Goal: Find specific page/section: Find specific page/section

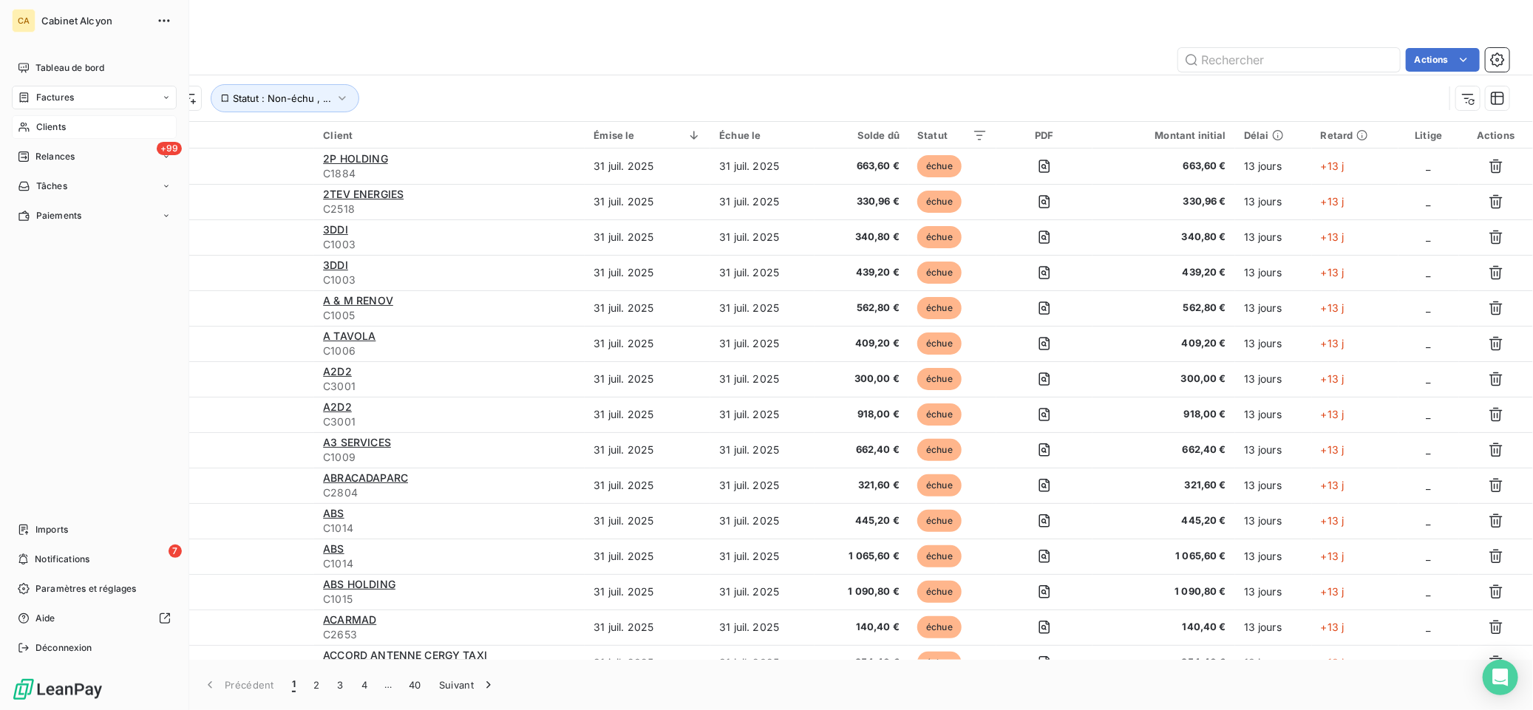
click at [49, 126] on span "Clients" at bounding box center [51, 126] width 30 height 13
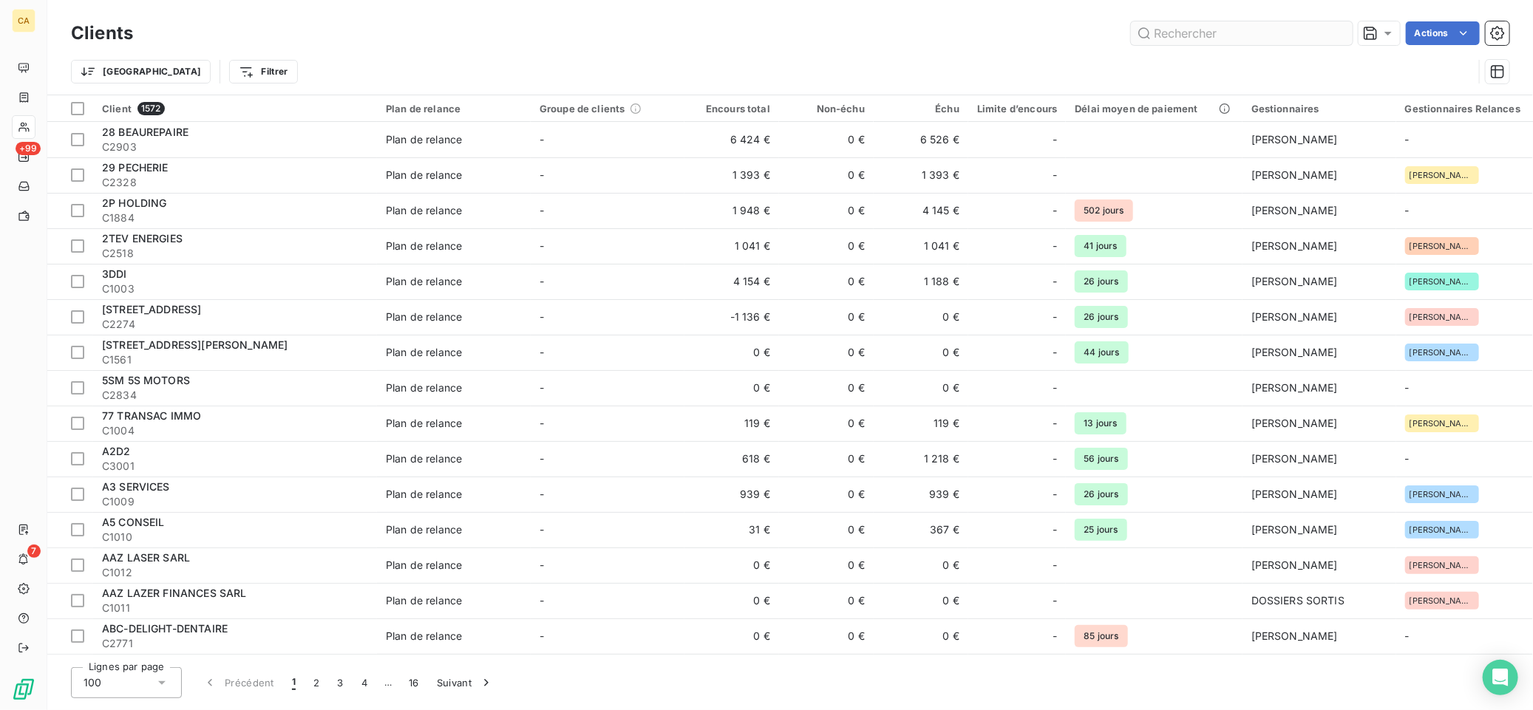
click at [1181, 35] on input "text" at bounding box center [1242, 33] width 222 height 24
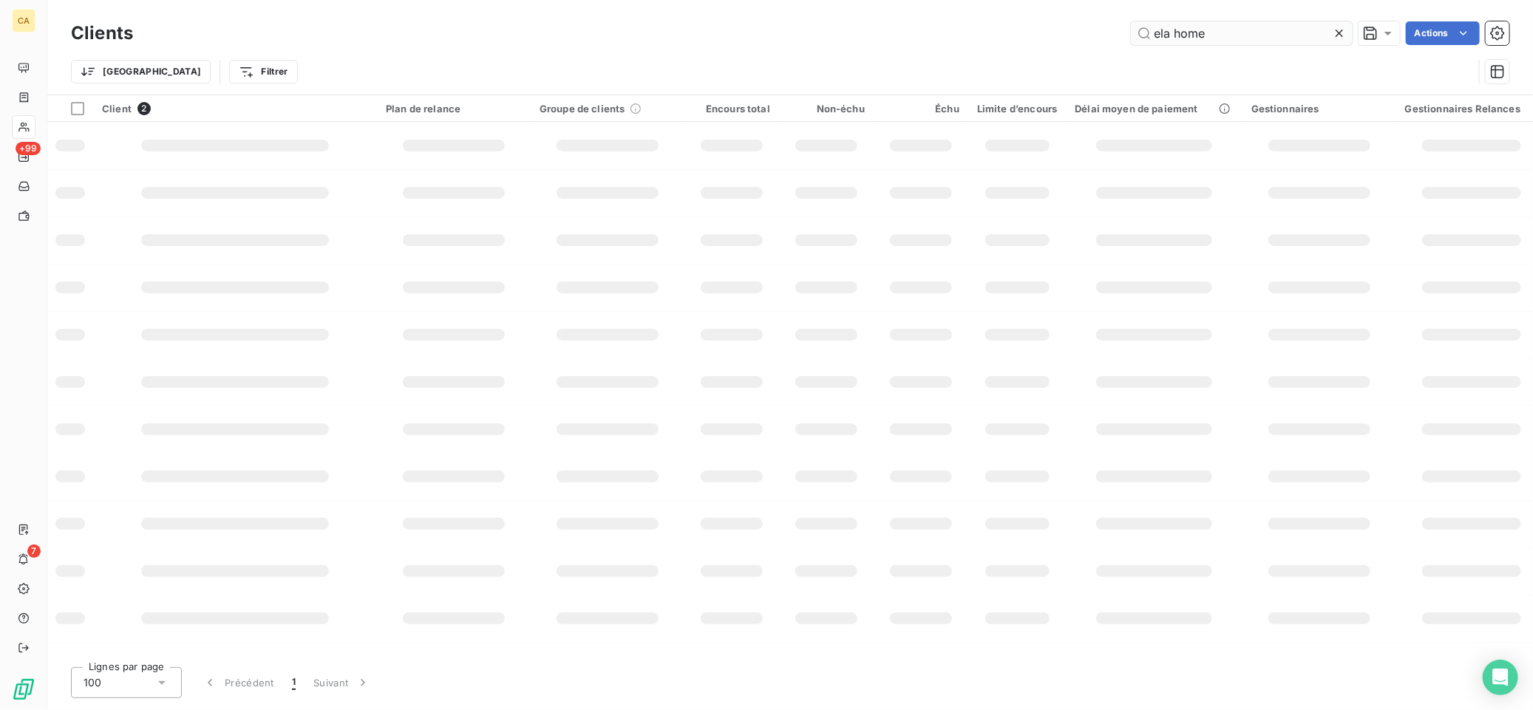
type input "ela home"
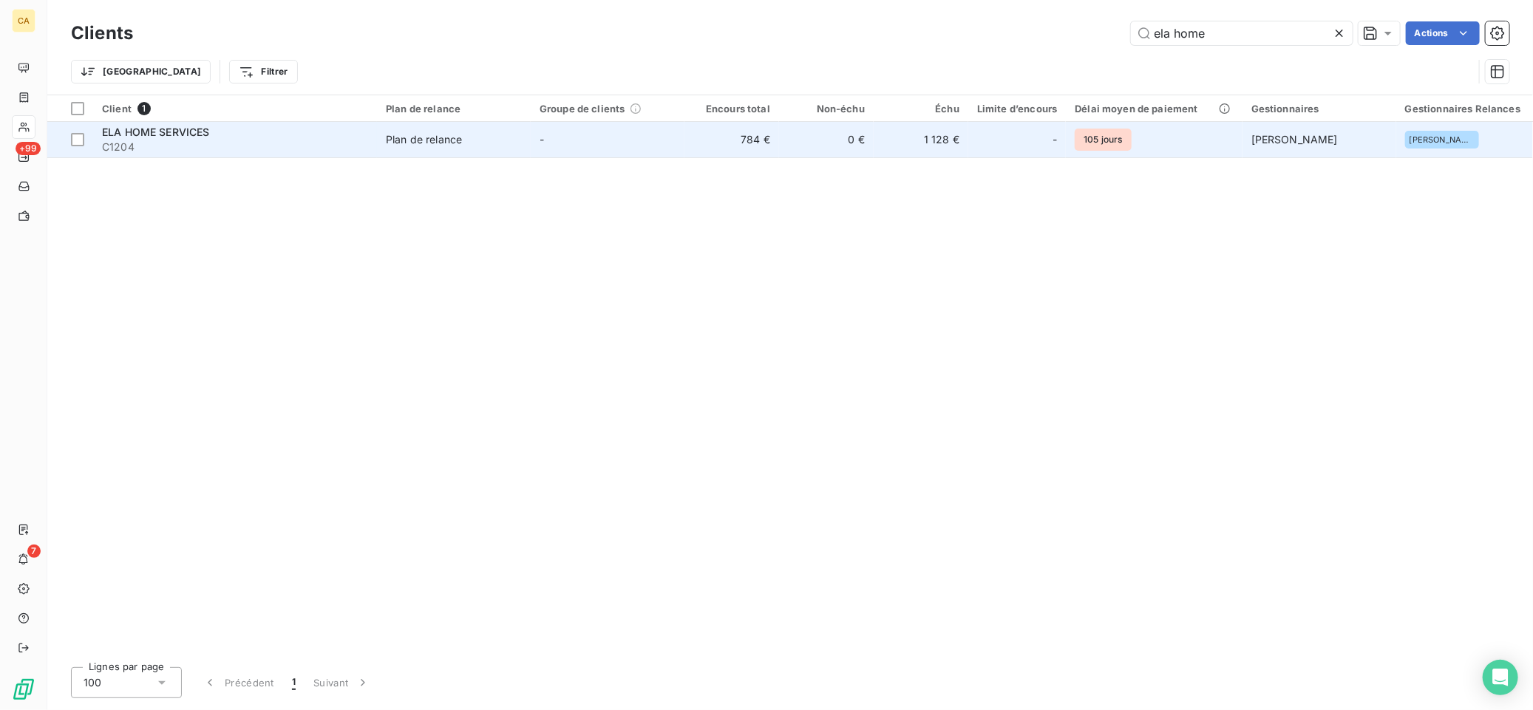
click at [174, 135] on span "ELA HOME SERVICES" at bounding box center [156, 132] width 108 height 13
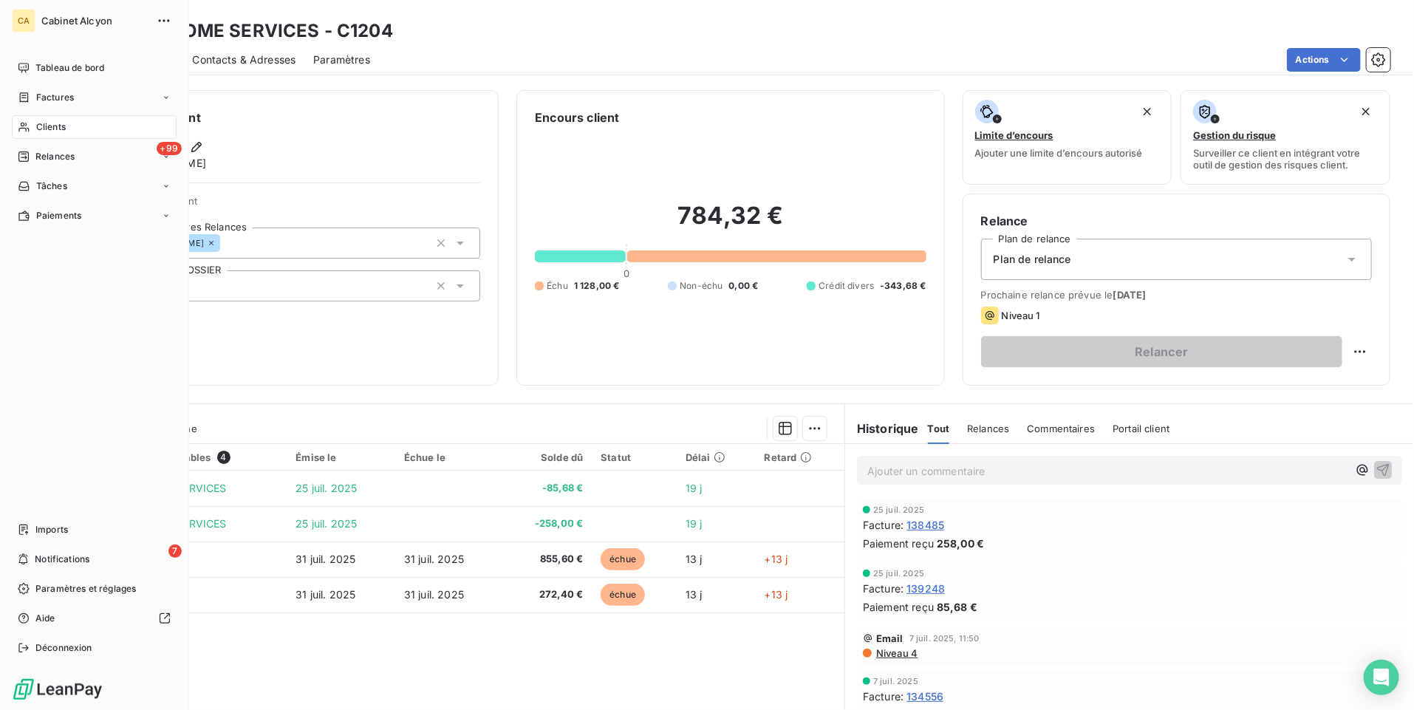
click at [43, 128] on span "Clients" at bounding box center [51, 126] width 30 height 13
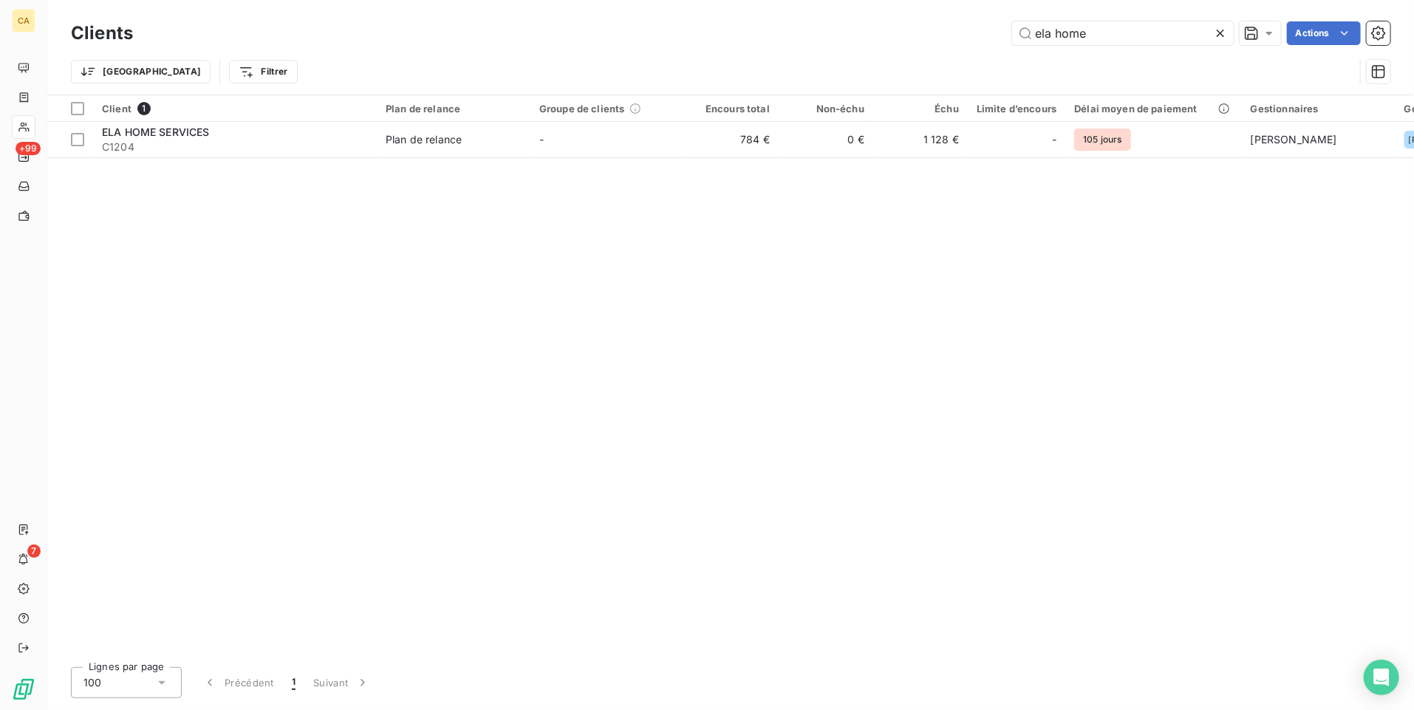
drag, startPoint x: 1106, startPoint y: 33, endPoint x: 941, endPoint y: 30, distance: 165.6
click at [941, 30] on div "ela home Actions" at bounding box center [771, 33] width 1240 height 24
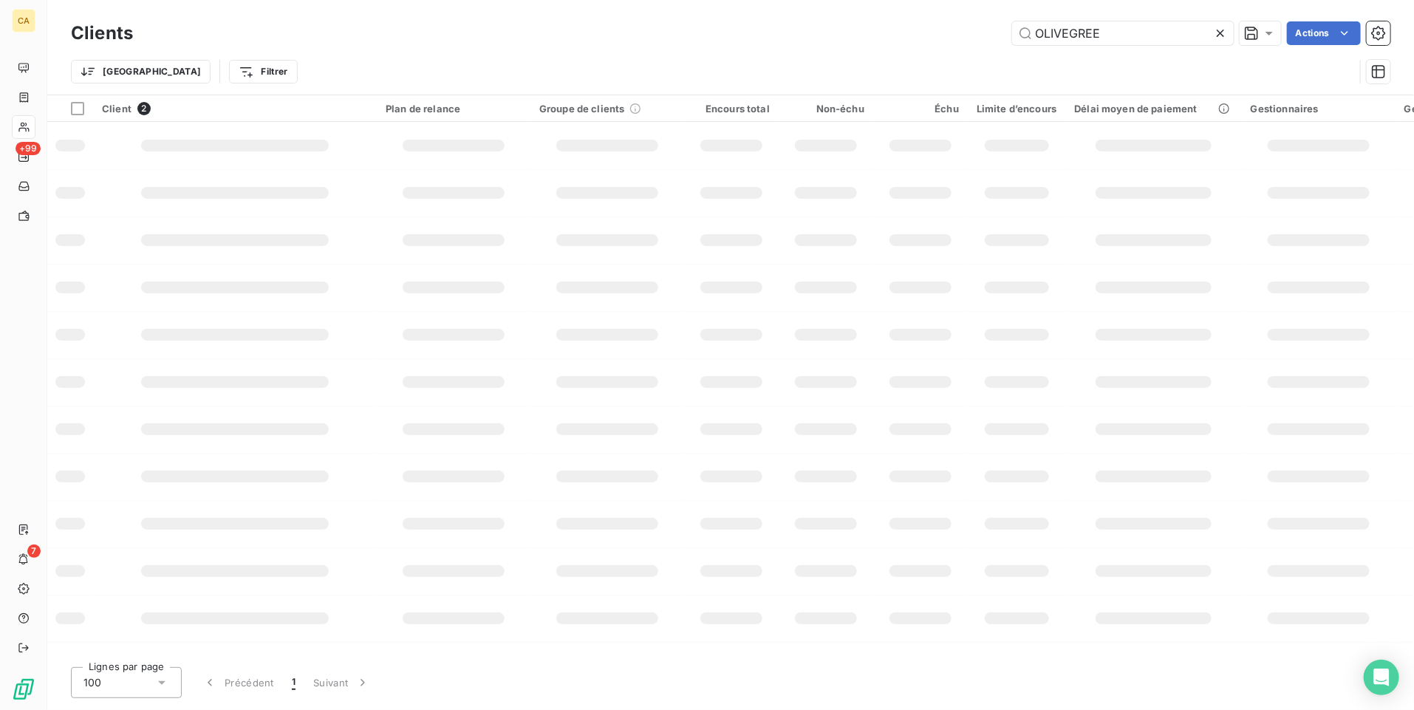
type input "OLIVEGREE"
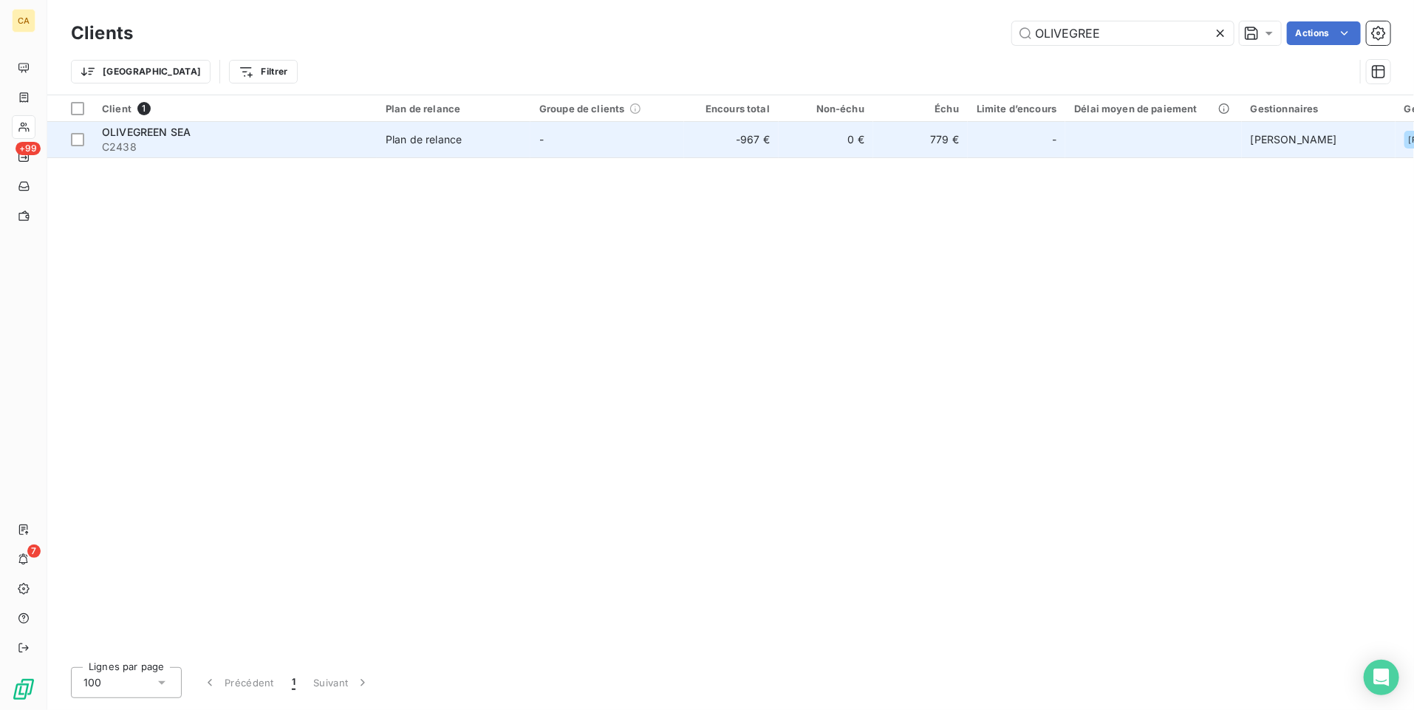
click at [135, 132] on span "OLIVEGREEN SEA" at bounding box center [146, 132] width 89 height 13
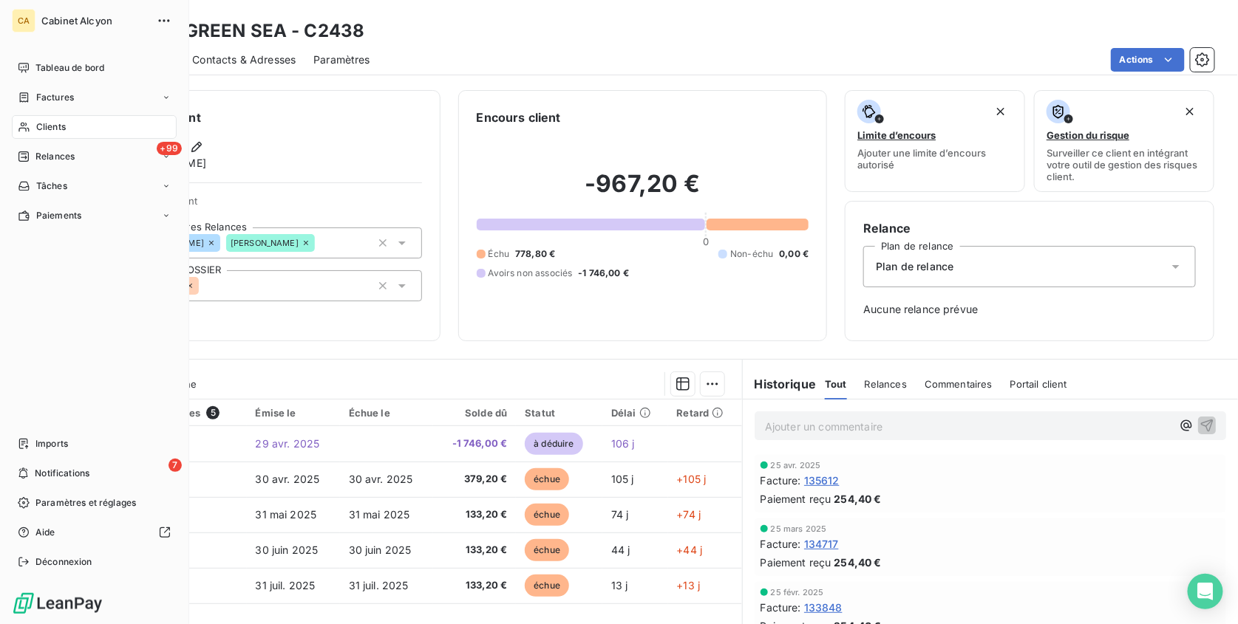
click at [48, 120] on span "Clients" at bounding box center [51, 126] width 30 height 13
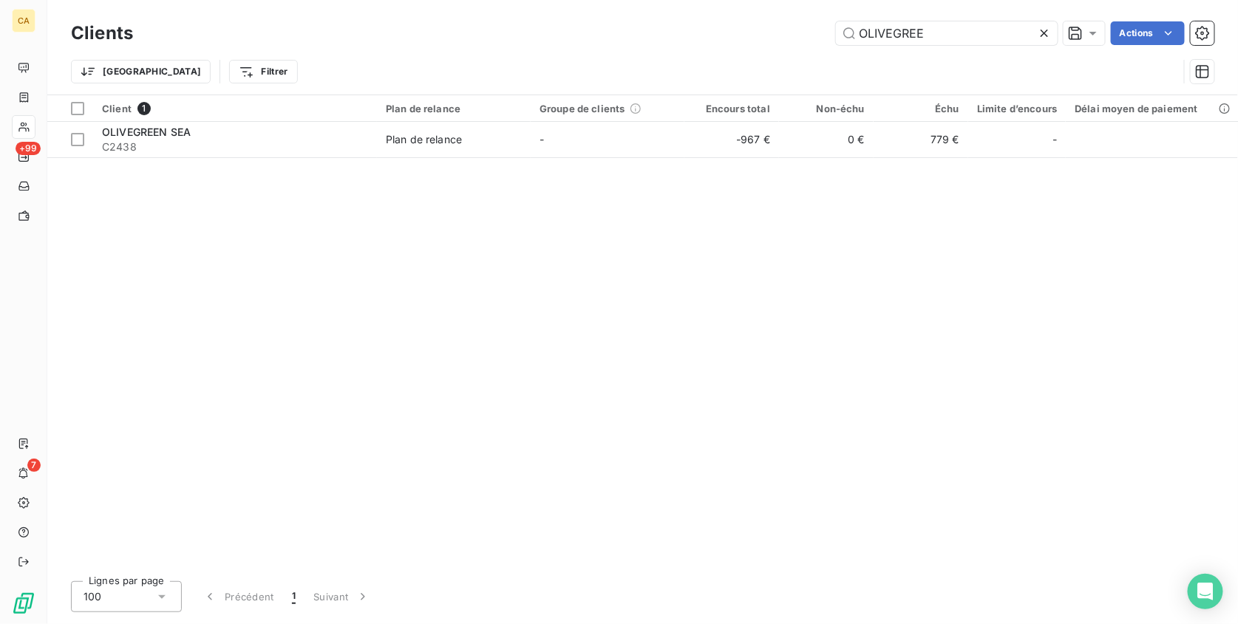
drag, startPoint x: 946, startPoint y: 39, endPoint x: 772, endPoint y: 27, distance: 174.1
click at [772, 27] on div "OLIVEGREE Actions" at bounding box center [682, 33] width 1063 height 24
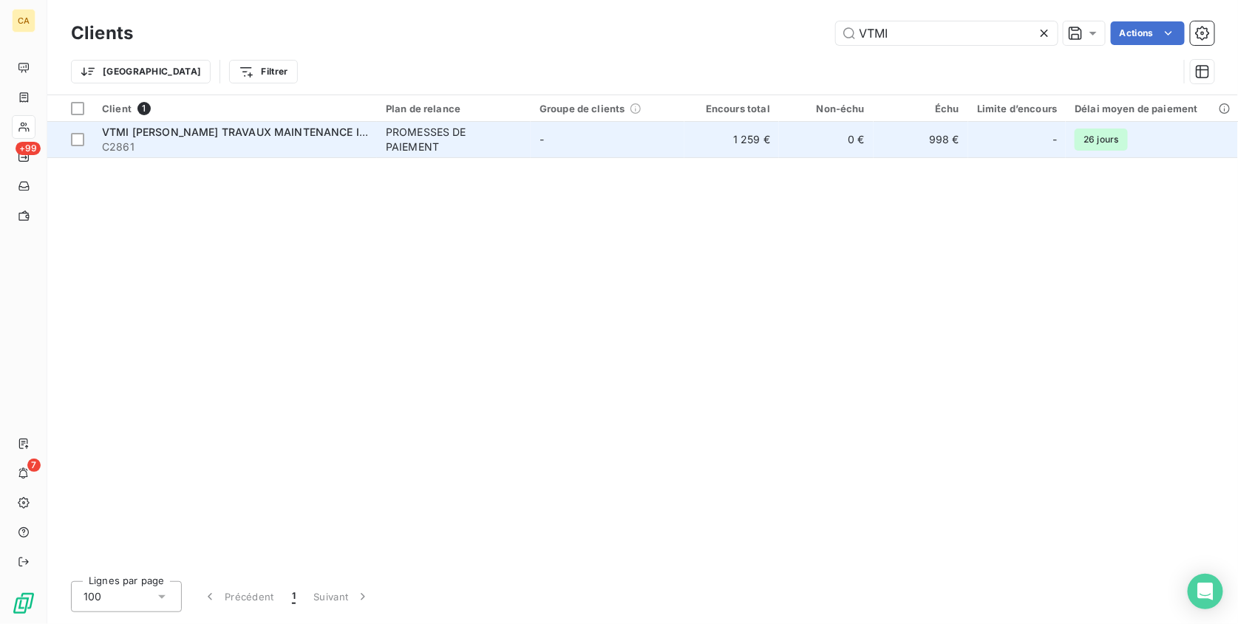
type input "VTMI"
click at [285, 137] on span "VTMI [PERSON_NAME] TRAVAUX MAINTENANCE INSTALLATION" at bounding box center [267, 132] width 331 height 13
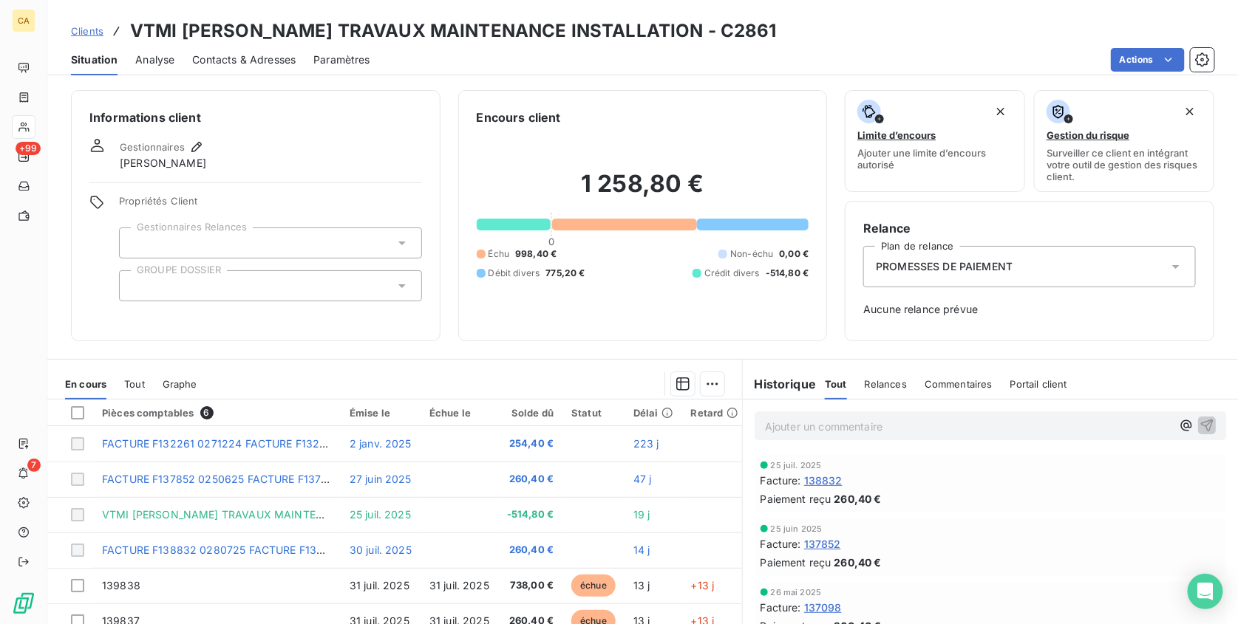
click at [135, 383] on span "Tout" at bounding box center [134, 384] width 21 height 12
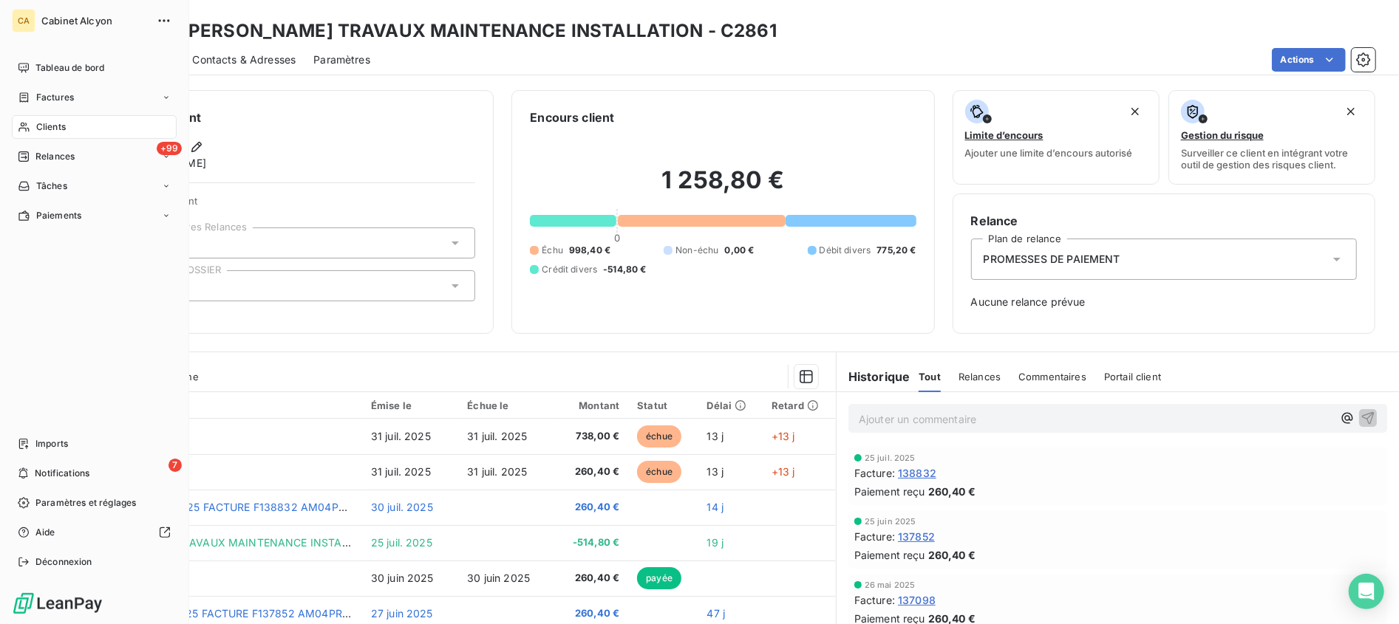
click at [38, 123] on span "Clients" at bounding box center [51, 126] width 30 height 13
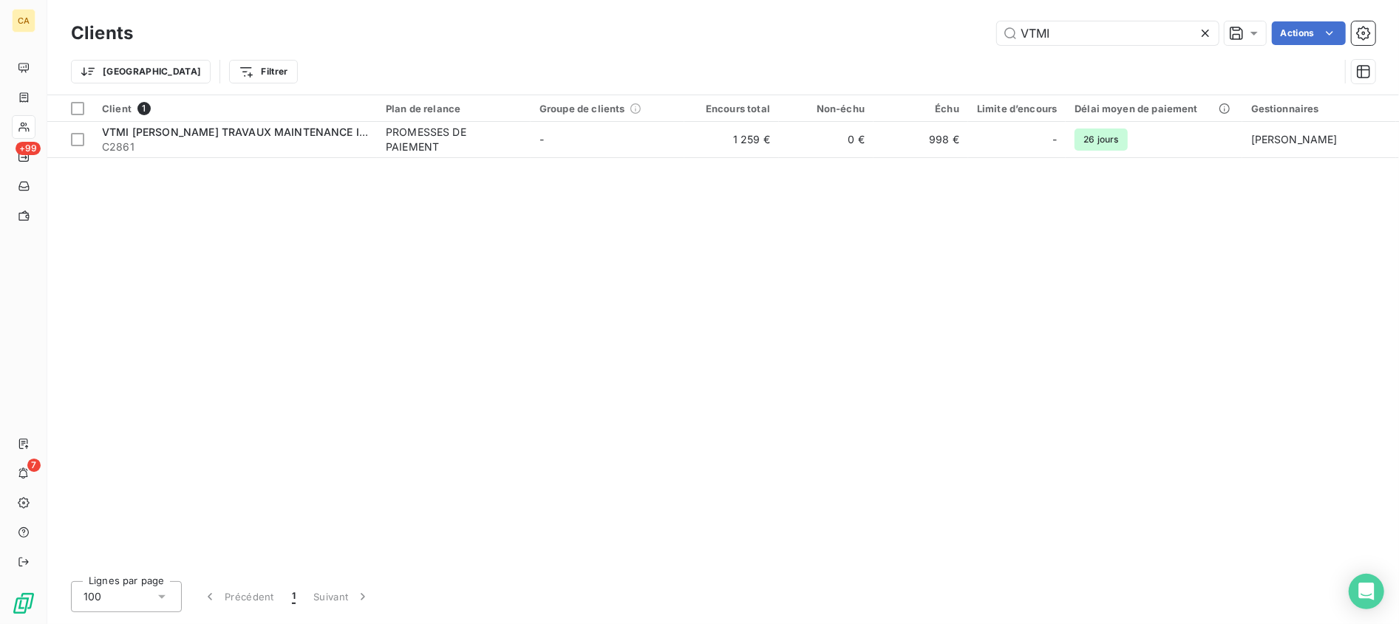
drag, startPoint x: 1060, startPoint y: 27, endPoint x: 926, endPoint y: 38, distance: 134.3
click at [926, 38] on div "VTMI Actions" at bounding box center [763, 33] width 1225 height 24
type input "soo fun"
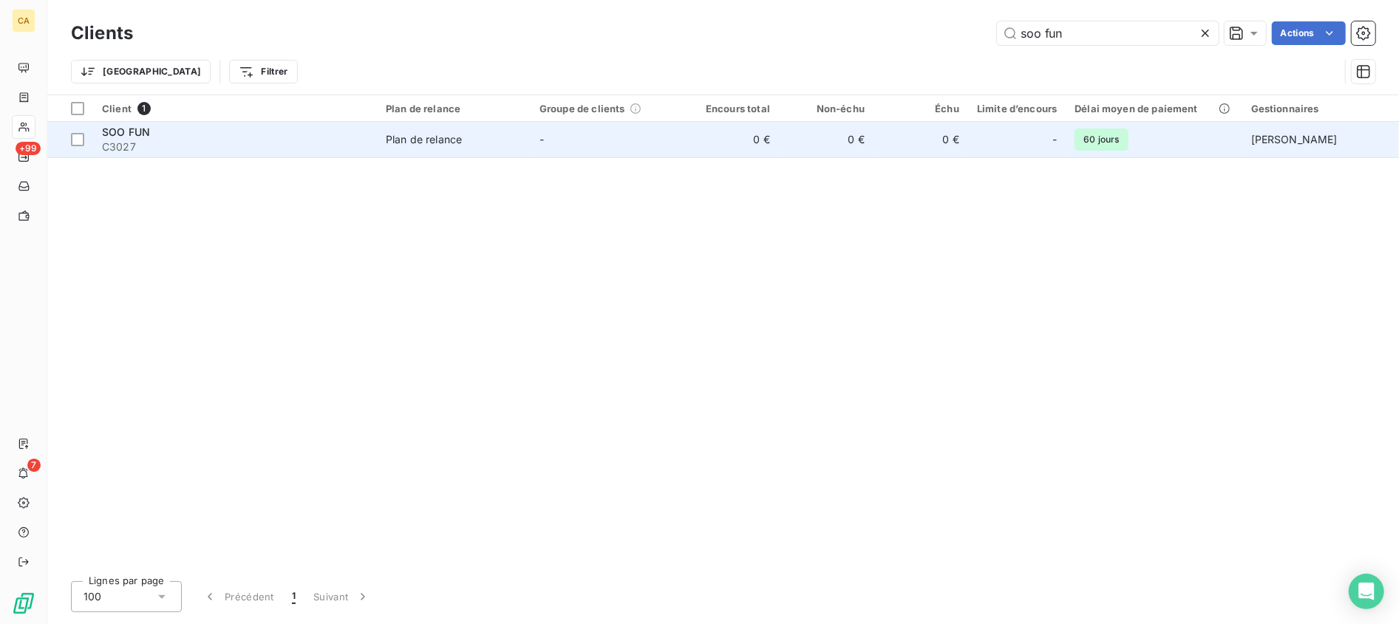
click at [143, 134] on span "SOO FUN" at bounding box center [126, 132] width 48 height 13
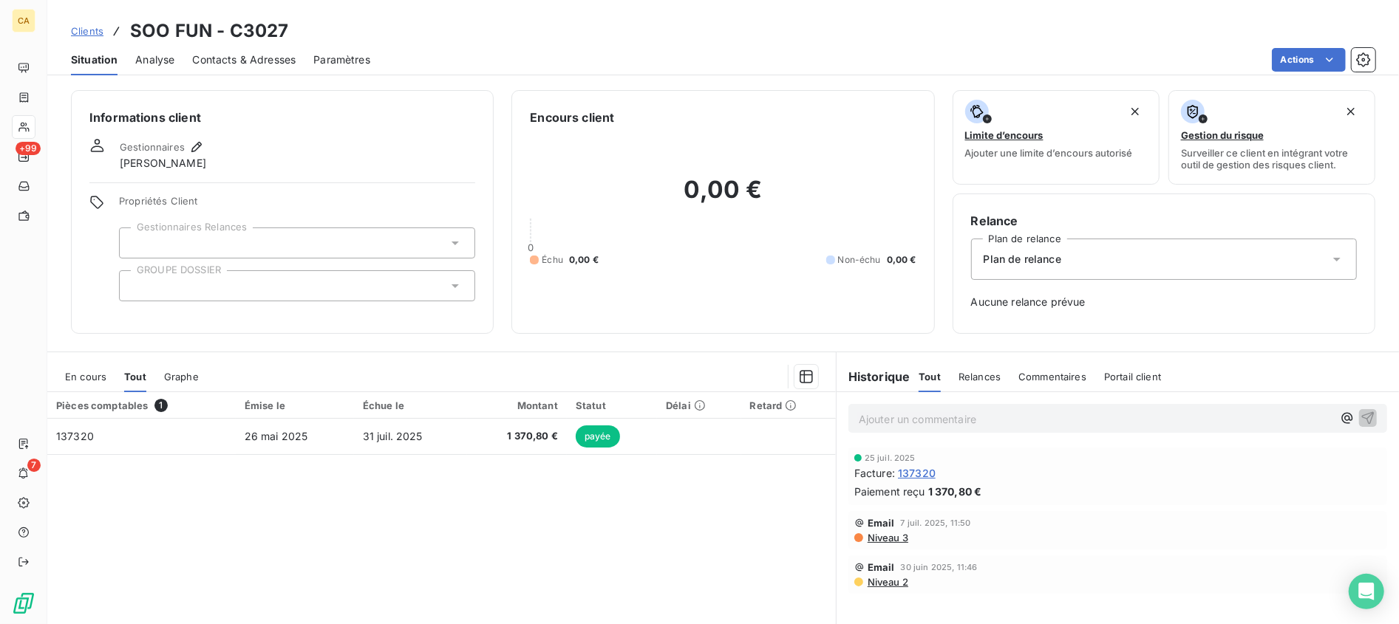
click at [157, 60] on span "Analyse" at bounding box center [154, 59] width 39 height 15
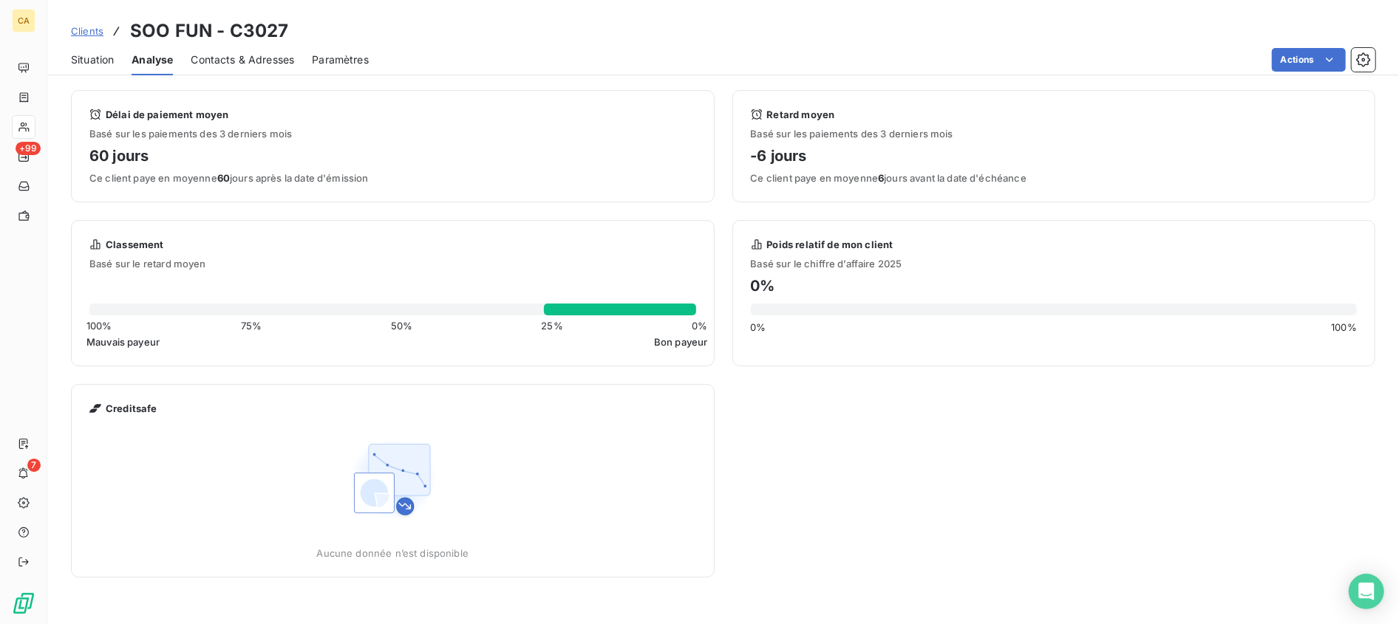
click at [81, 60] on span "Situation" at bounding box center [92, 59] width 43 height 15
